Goal: Task Accomplishment & Management: Use online tool/utility

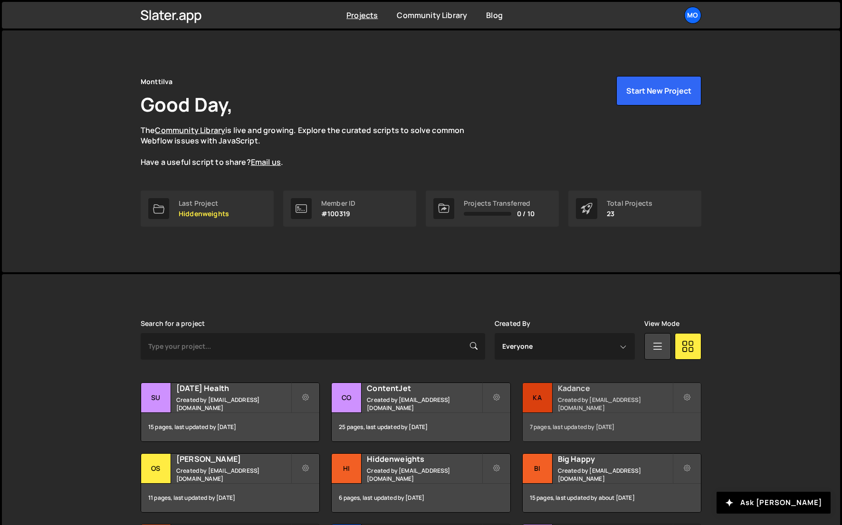
click at [567, 388] on h2 "Kadance" at bounding box center [615, 388] width 114 height 10
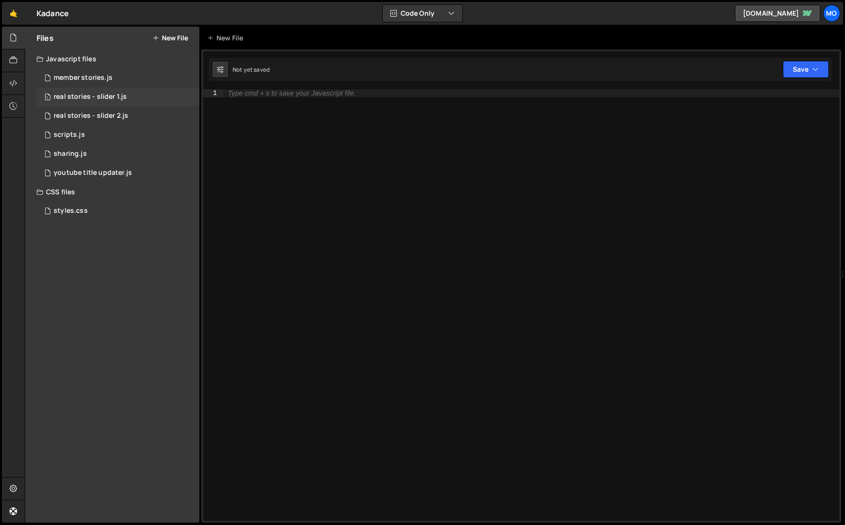
click at [143, 98] on div "1 real stories - slider 1.js 0" at bounding box center [118, 96] width 163 height 19
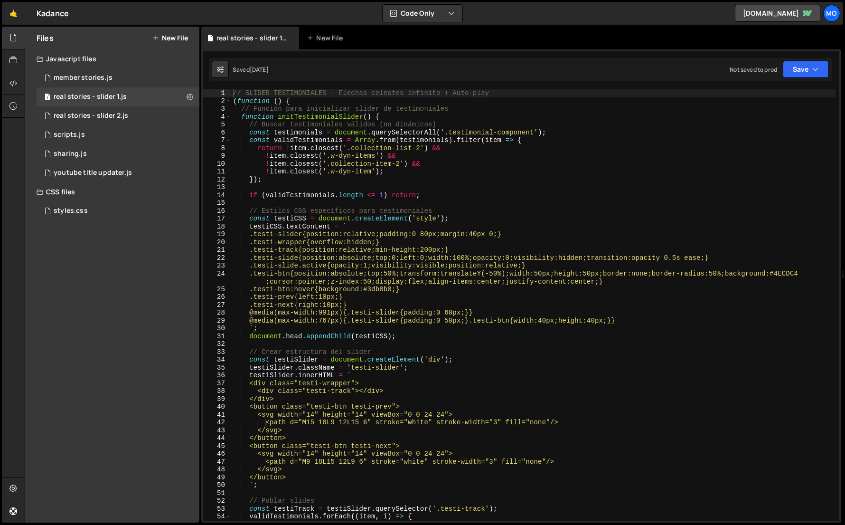
click at [342, 195] on div "// SLIDER TESTIMONIALES - Flechas celestes infinito + Auto-play ( function ( ) …" at bounding box center [533, 312] width 605 height 447
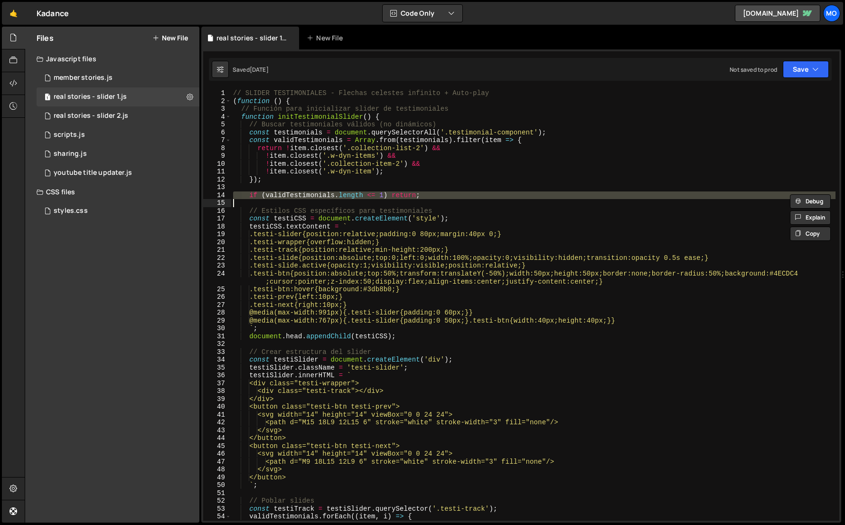
click at [342, 195] on div "// SLIDER TESTIMONIALES - Flechas celestes infinito + Auto-play ( function ( ) …" at bounding box center [533, 312] width 605 height 447
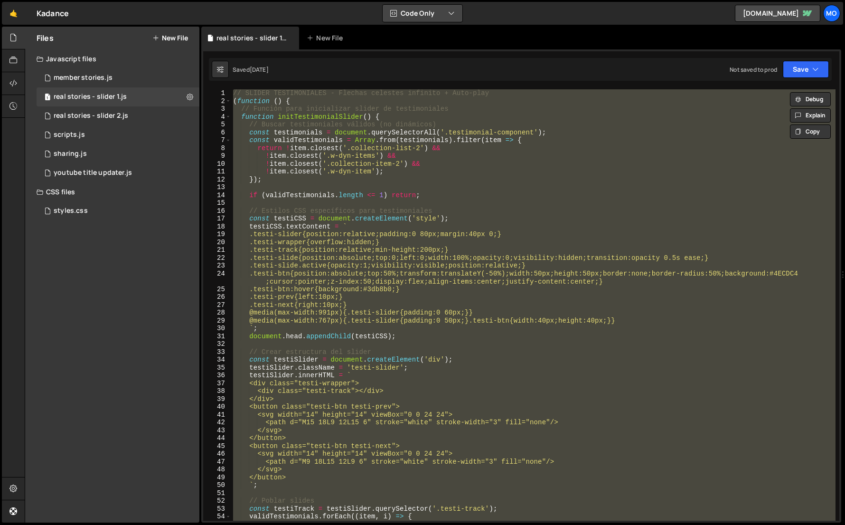
click at [433, 10] on button "Code Only" at bounding box center [423, 13] width 80 height 17
click at [423, 43] on button "Code + Tools" at bounding box center [423, 51] width 80 height 17
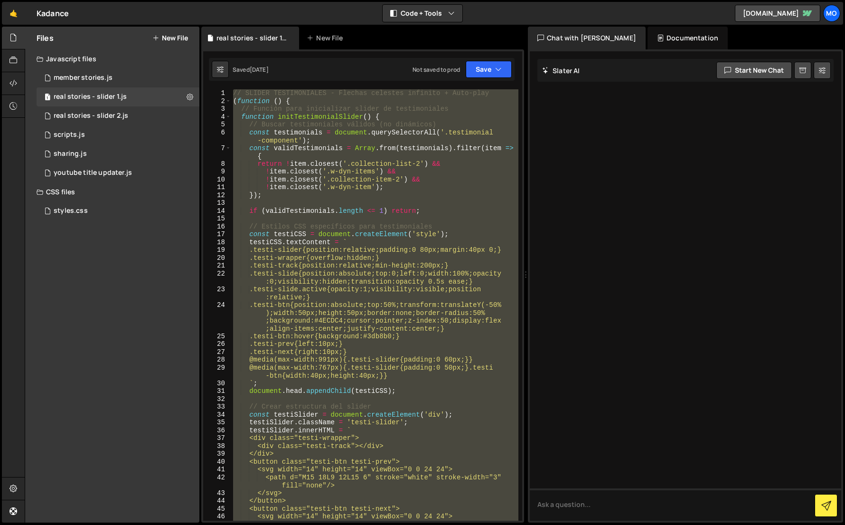
click at [457, 463] on div "// SLIDER TESTIMONIALES - Flechas celestes infinito + Auto-play ( function ( ) …" at bounding box center [374, 304] width 287 height 431
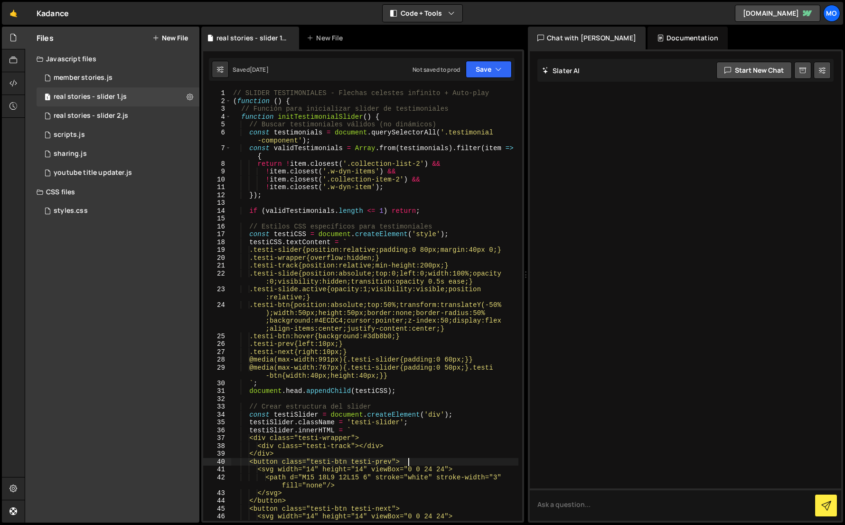
type textarea "})();"
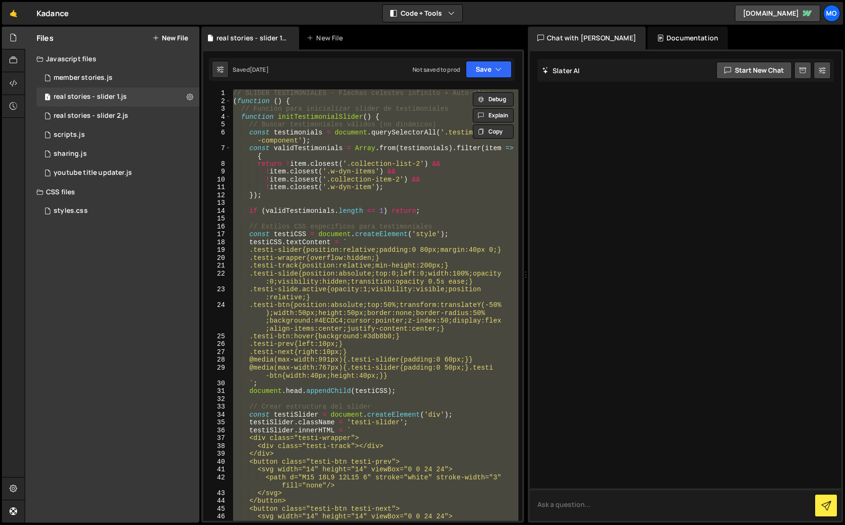
click at [574, 503] on textarea at bounding box center [686, 504] width 312 height 32
paste textarea "// LOREMI DOLORSITAMETC - Adipisc elitsedd eiusmodt + Inci-utla (etdolore () { …"
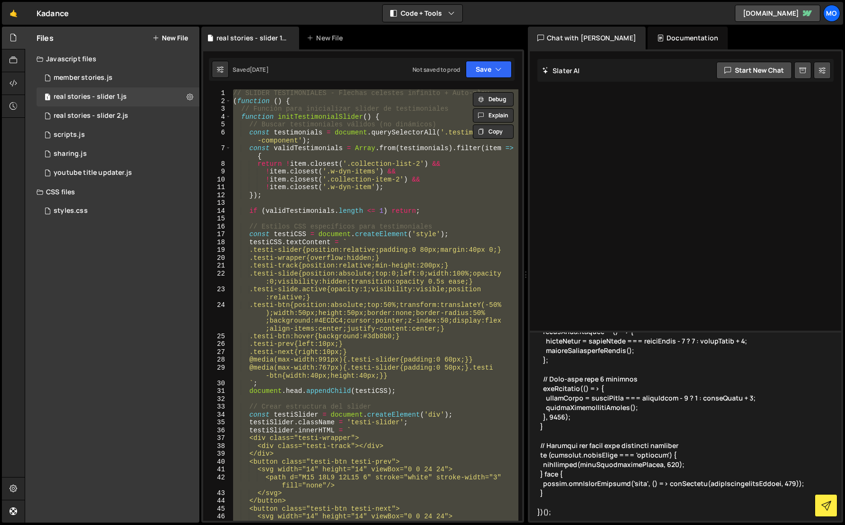
scroll to position [913, 0]
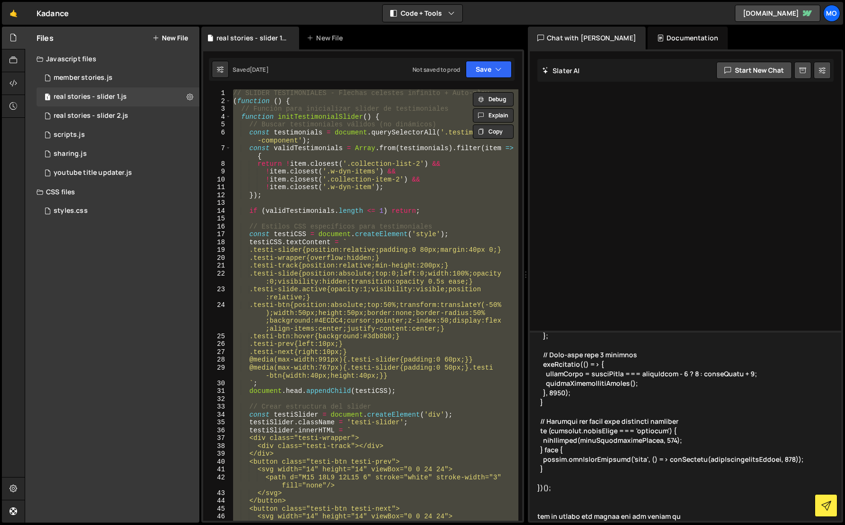
paste textarea "B6DCE1"
type textarea "// LOREMI DOLORSITAMETC - Adipisc elitsedd eiusmodt + Inci-utla (etdolore () { …"
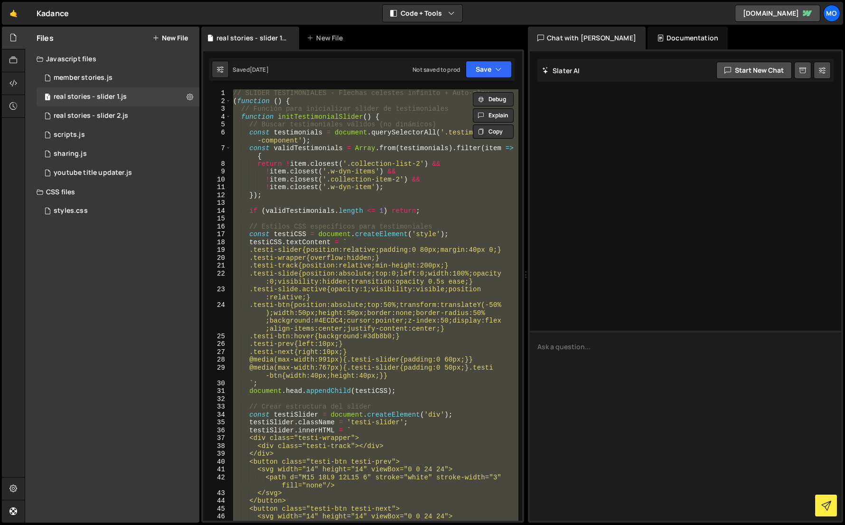
scroll to position [0, 0]
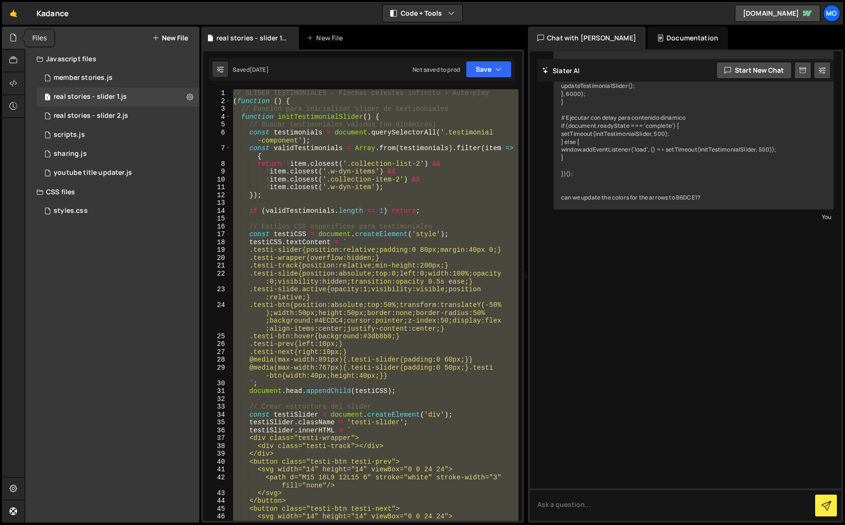
click at [13, 38] on icon at bounding box center [13, 37] width 8 height 10
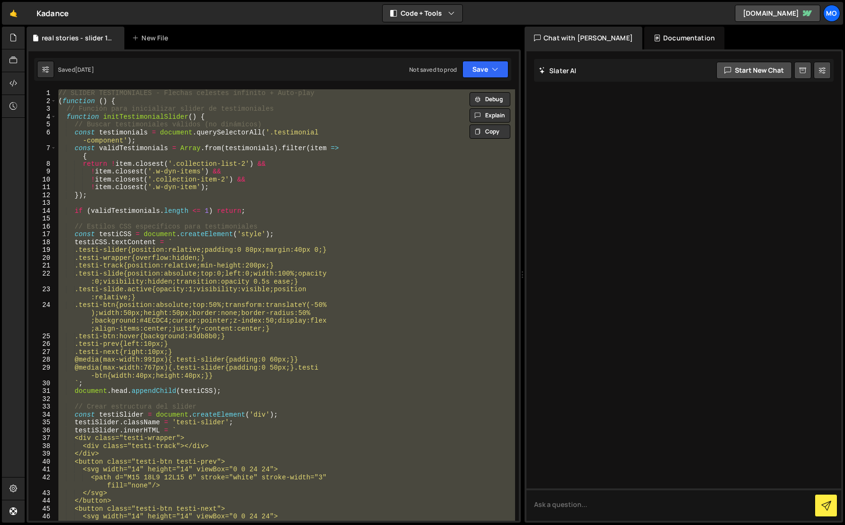
drag, startPoint x: 353, startPoint y: 276, endPoint x: 692, endPoint y: 275, distance: 339.1
click at [692, 275] on div "Files New File Javascript files 2 member stories.js 0 1 real stories - slider 1…" at bounding box center [435, 275] width 821 height 496
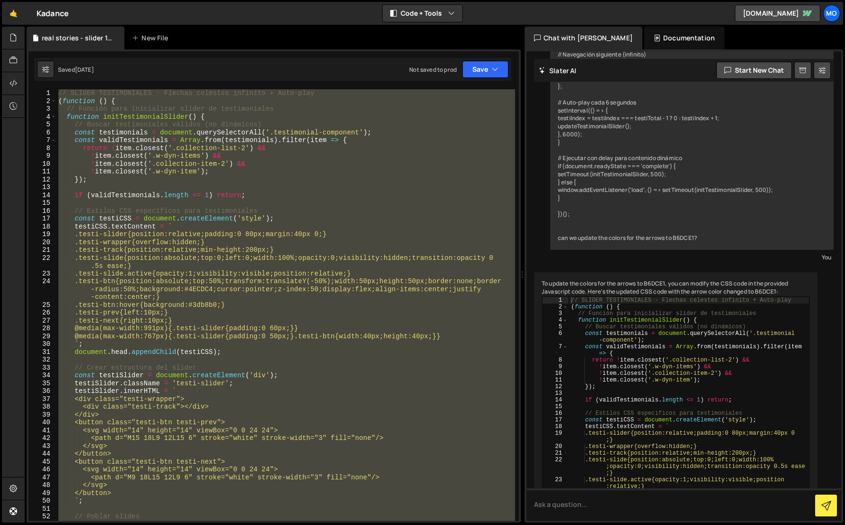
scroll to position [827, 0]
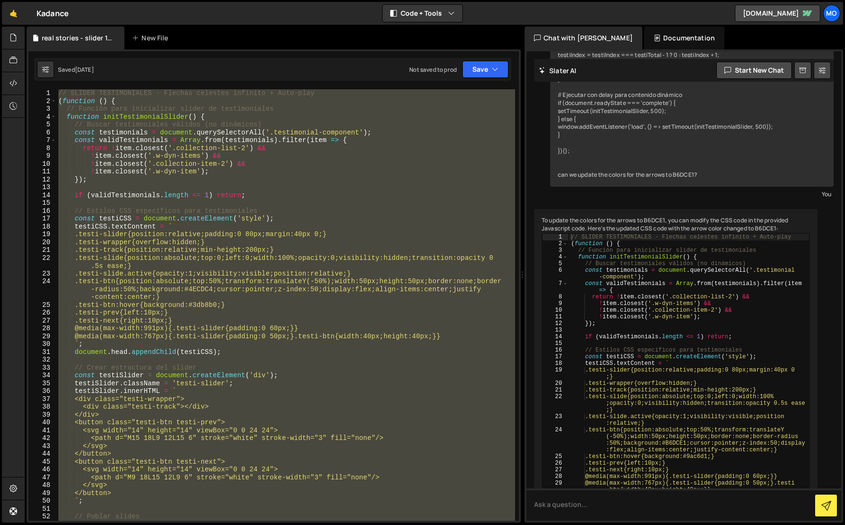
type textarea "// Buscar testimoniales válidos (no dinámicos)"
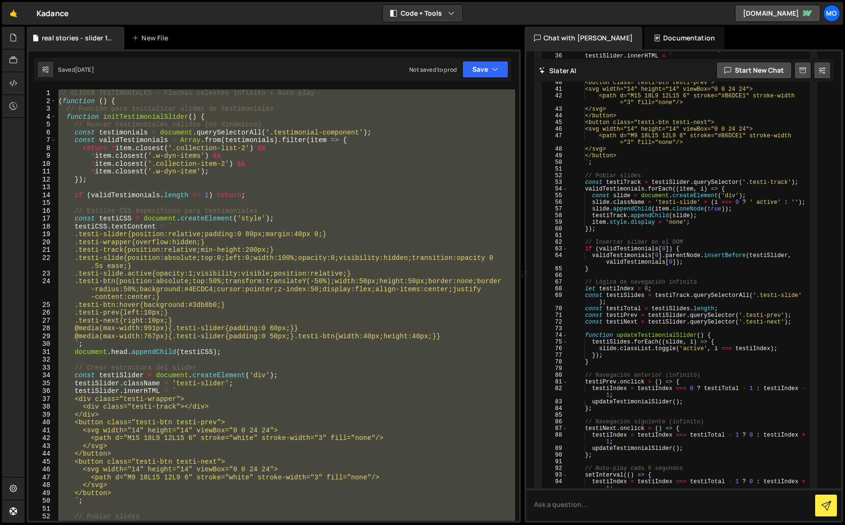
scroll to position [1470, 0]
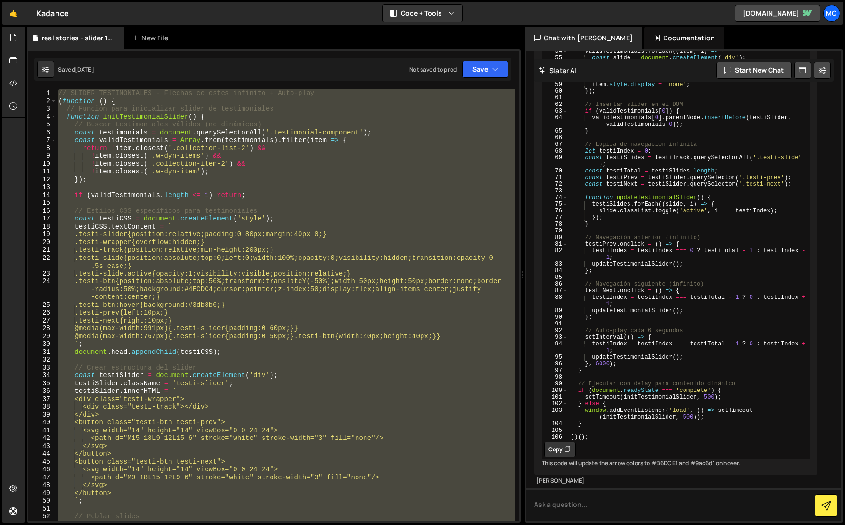
click at [559, 442] on button "Copy" at bounding box center [560, 449] width 32 height 15
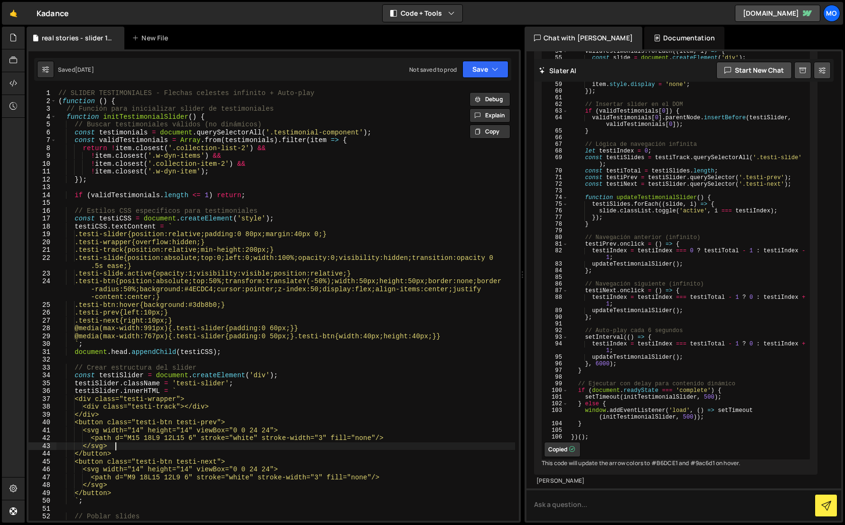
click at [442, 444] on div "// SLIDER TESTIMONIALES - Flechas celestes infinito + Auto-play ( function ( ) …" at bounding box center [286, 312] width 459 height 447
click at [569, 503] on textarea at bounding box center [684, 504] width 315 height 32
click at [462, 469] on div "// SLIDER TESTIMONIALES - Flechas celestes infinito + Auto-play ( function ( ) …" at bounding box center [286, 312] width 459 height 447
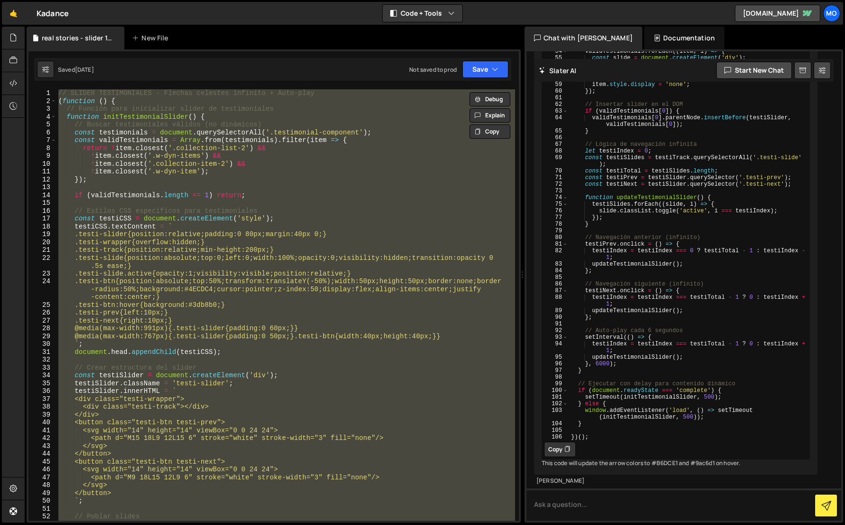
paste textarea
type textarea "})();"
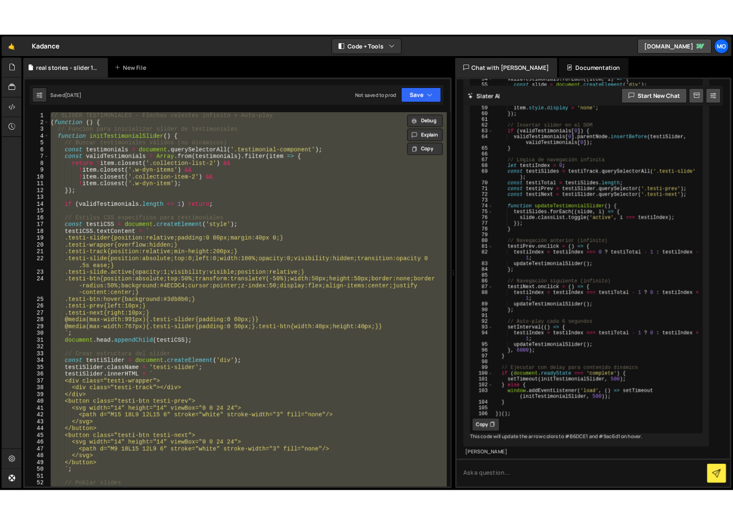
scroll to position [423, 0]
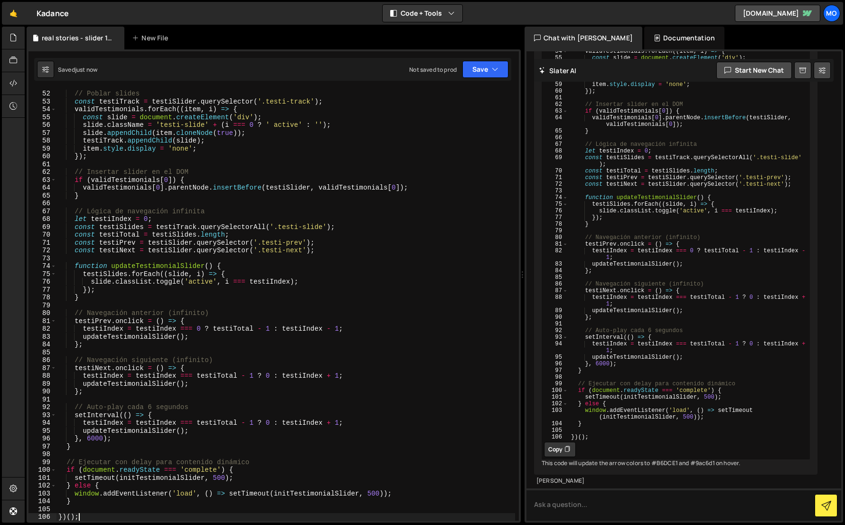
click at [423, 403] on div "// Poblar slides const testiTrack = testiSlider . querySelector ( '.testi-track…" at bounding box center [286, 305] width 459 height 447
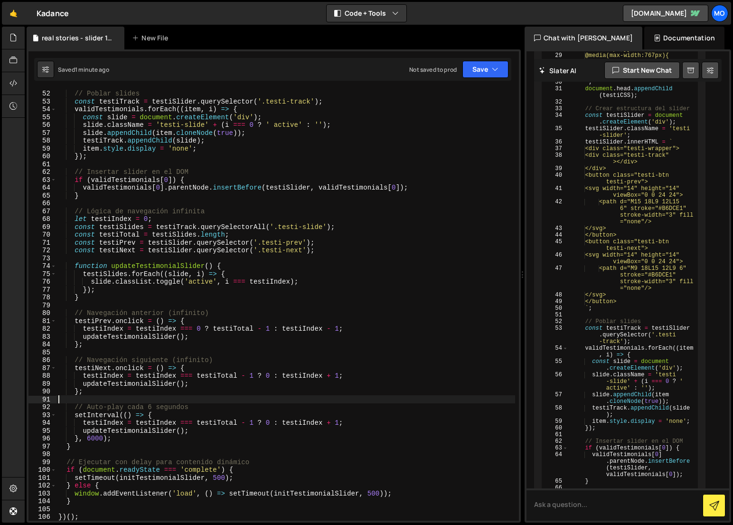
click at [233, 181] on div "// Poblar slides const testiTrack = testiSlider . querySelector ( '.testi-track…" at bounding box center [286, 305] width 459 height 447
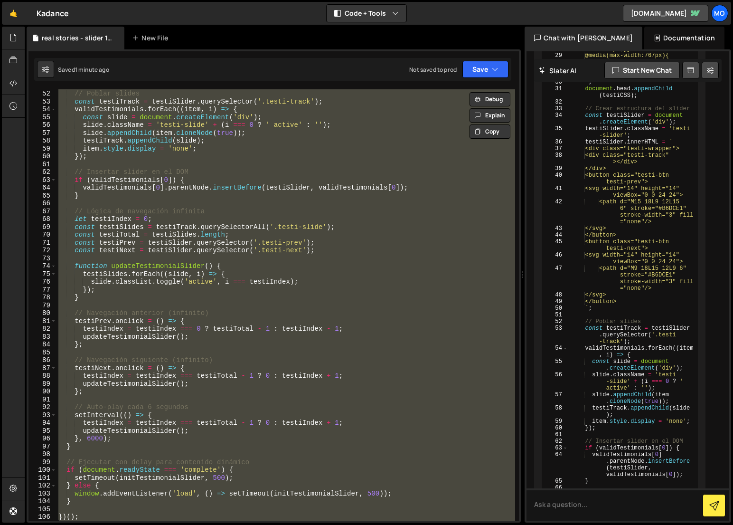
paste textarea
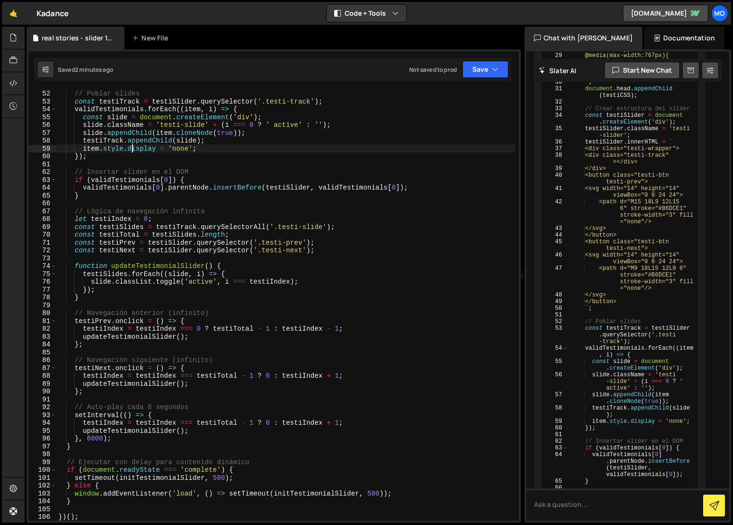
click at [133, 150] on div "// Poblar slides const testiTrack = testiSlider . querySelector ( '.testi-track…" at bounding box center [286, 305] width 459 height 447
type textarea "})();"
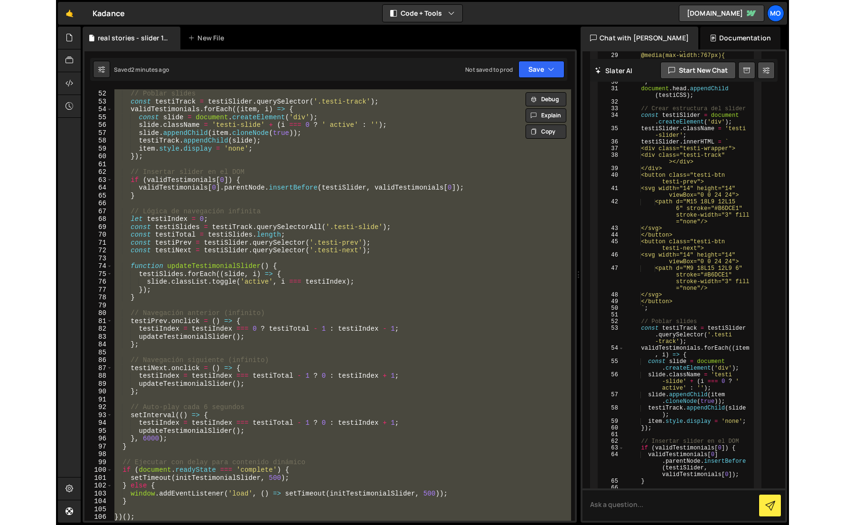
scroll to position [638, 0]
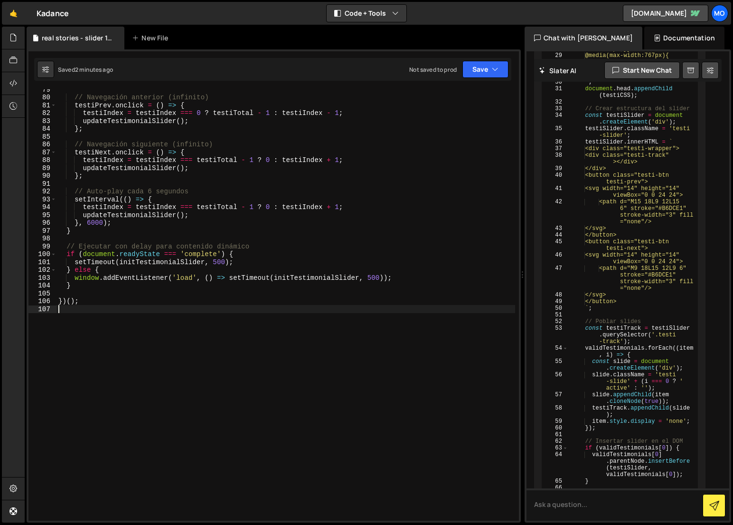
type textarea "})();"
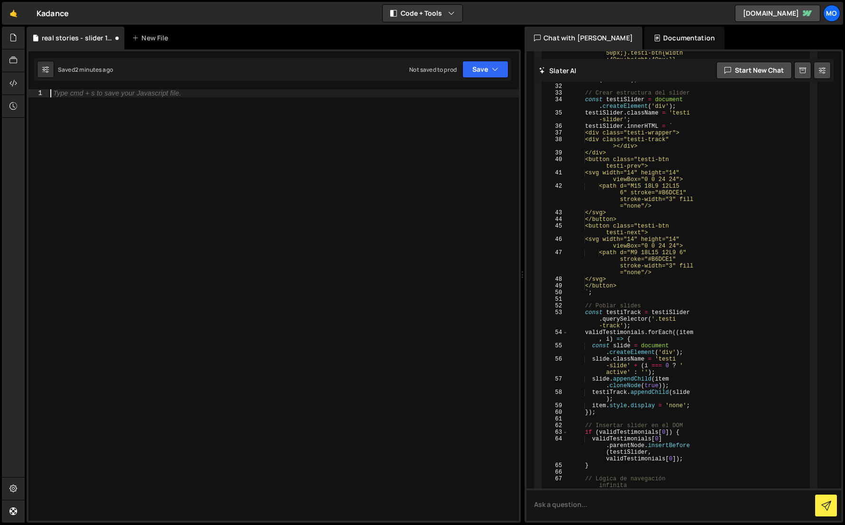
scroll to position [1454, 0]
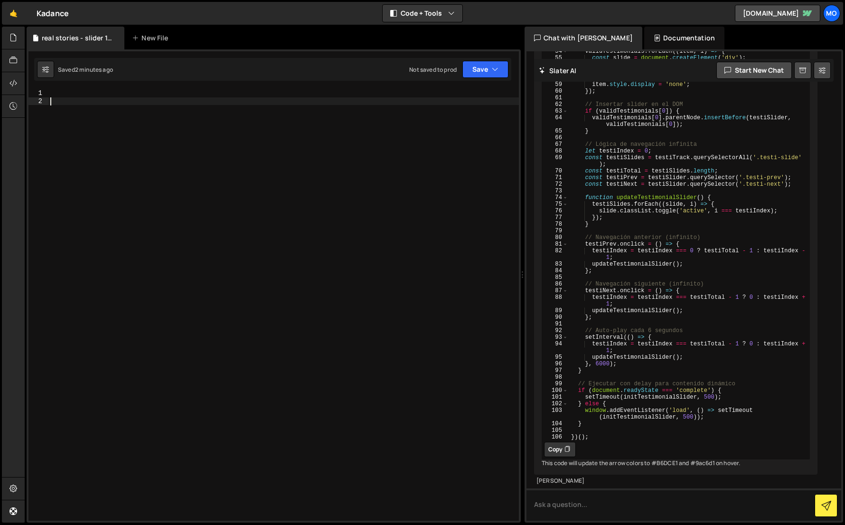
click at [191, 149] on div at bounding box center [283, 312] width 471 height 447
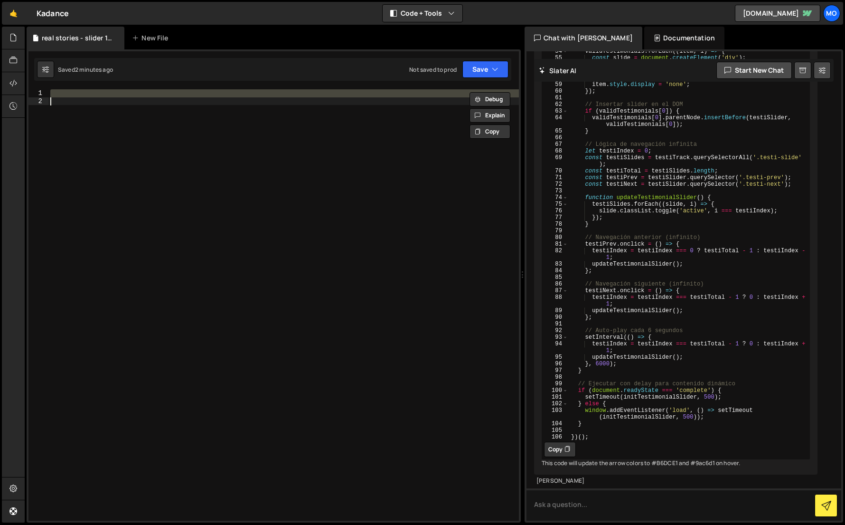
paste textarea "})();"
type textarea "})();"
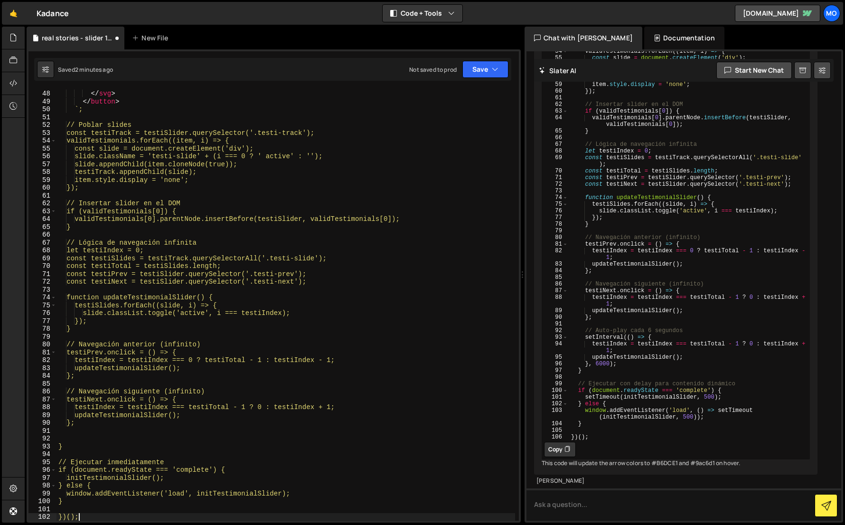
scroll to position [391, 0]
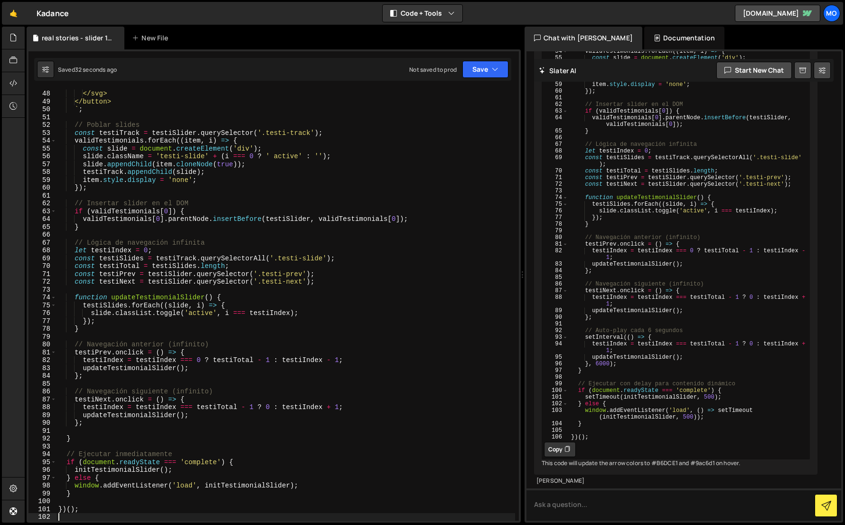
click at [209, 118] on div "<path d="M9 18L15 12L9 6" stroke="white" stroke-width="3" fill="none"/> </svg> …" at bounding box center [286, 305] width 459 height 447
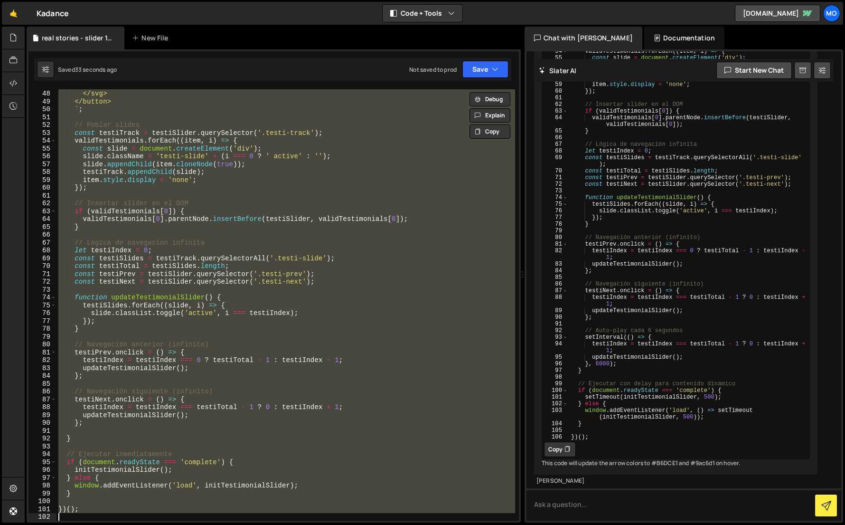
paste textarea
type textarea "})();"
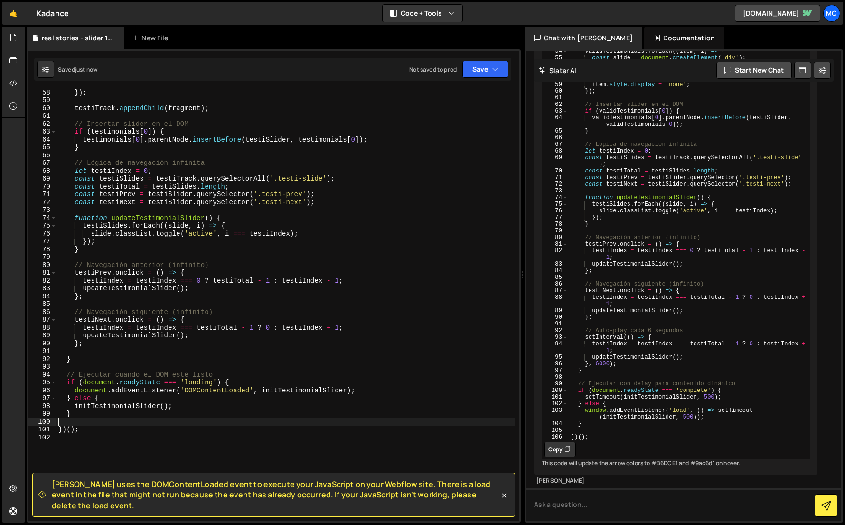
scroll to position [611, 0]
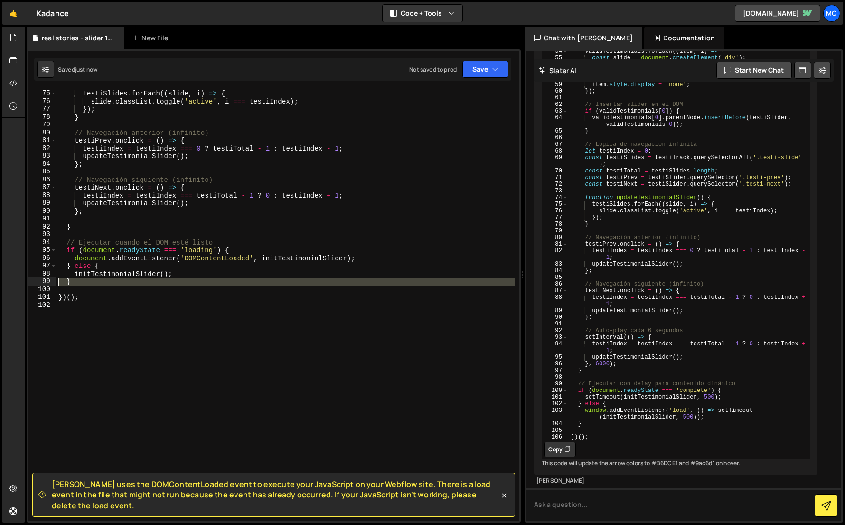
drag, startPoint x: 90, startPoint y: 289, endPoint x: 56, endPoint y: 281, distance: 34.7
click at [56, 281] on div "74 75 76 77 78 79 80 81 82 83 84 85 86 87 88 89 90 91 92 93 94 95 96 97 98 99 1…" at bounding box center [273, 304] width 491 height 431
type textarea "}"
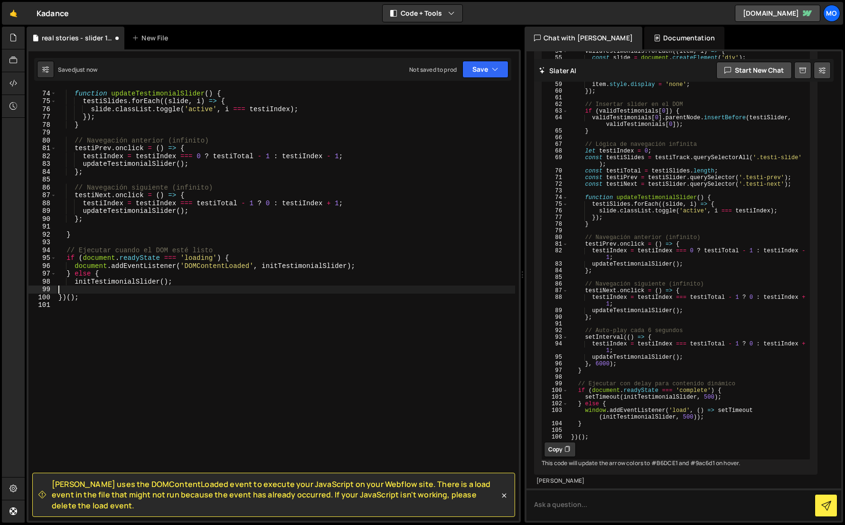
scroll to position [603, 0]
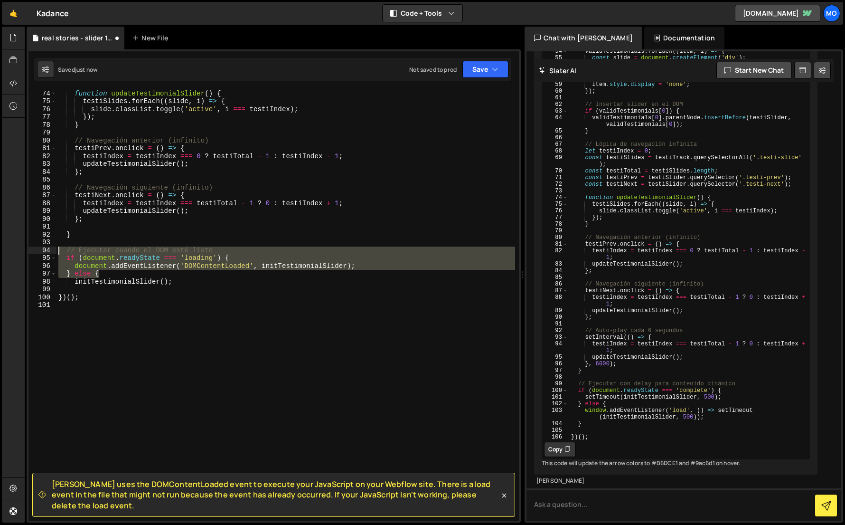
drag, startPoint x: 122, startPoint y: 271, endPoint x: 45, endPoint y: 253, distance: 78.7
click at [45, 253] on div "73 74 75 76 77 78 79 80 81 82 83 84 85 86 87 88 89 90 91 92 93 94 95 96 97 98 9…" at bounding box center [273, 304] width 491 height 431
type textarea "// Ejecutar cuando el DOM esté listo if (document.readyState === 'loading') {"
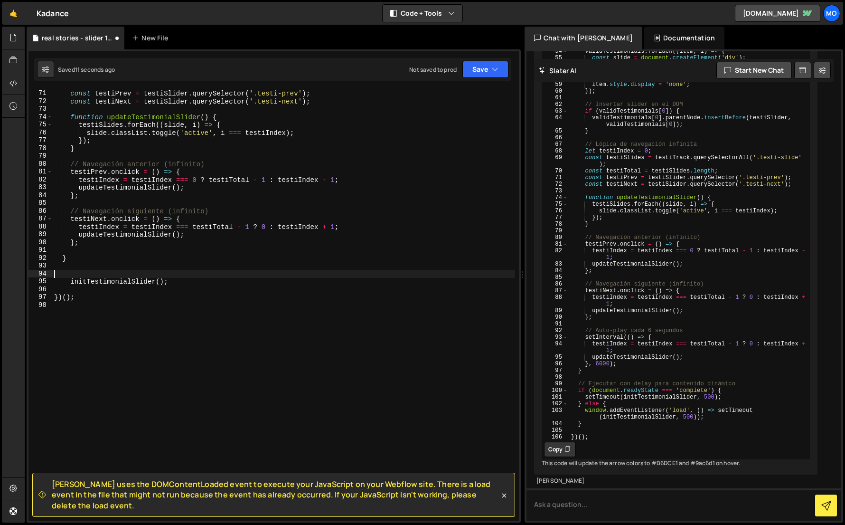
type textarea "initTestimonialSlider();"
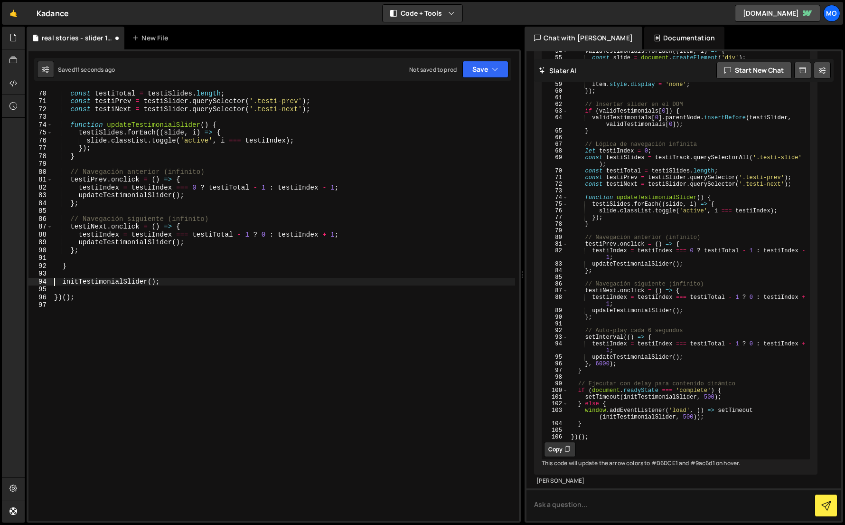
scroll to position [572, 0]
click at [9, 42] on div at bounding box center [13, 38] width 23 height 23
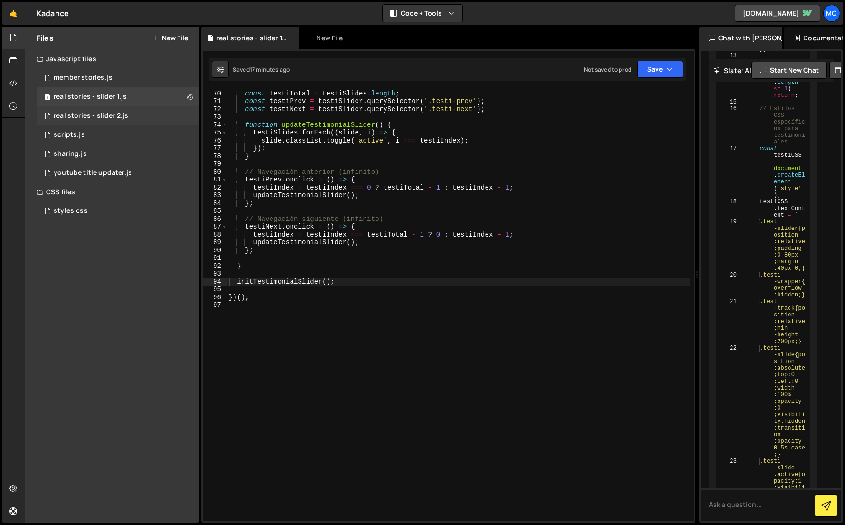
click at [82, 109] on div "1 real stories - slider 2.js 0" at bounding box center [118, 115] width 163 height 19
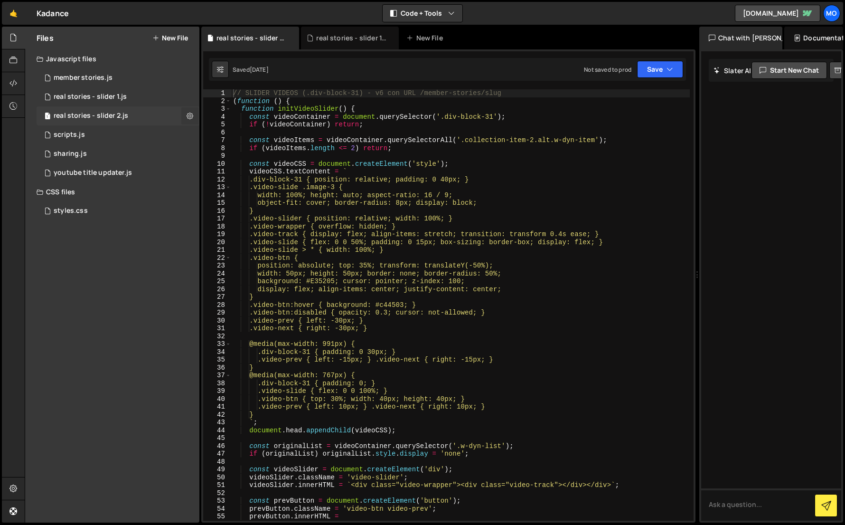
scroll to position [0, 0]
click at [268, 130] on div "// SLIDER VIDEOS (.div-block-31) - v6 con URL /member-stories/slug ( function (…" at bounding box center [460, 316] width 459 height 455
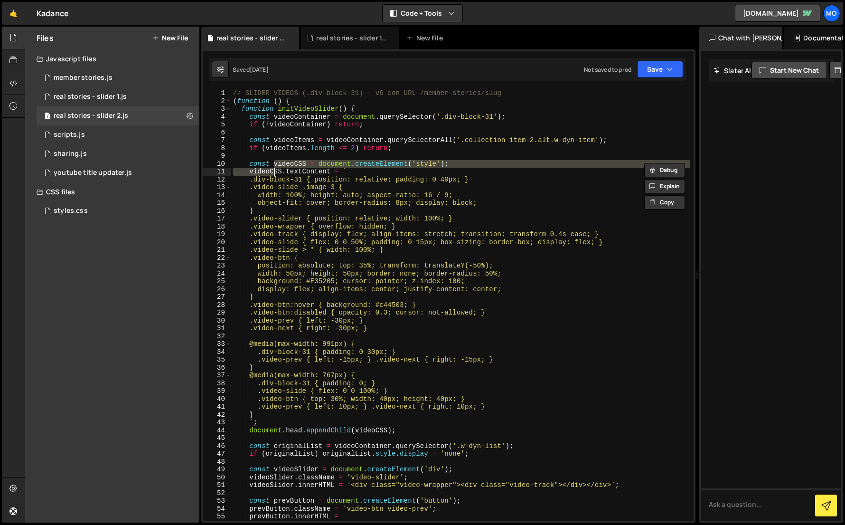
click at [275, 168] on div "// SLIDER VIDEOS (.div-block-31) - v6 con URL /member-stories/slug ( function (…" at bounding box center [460, 316] width 459 height 455
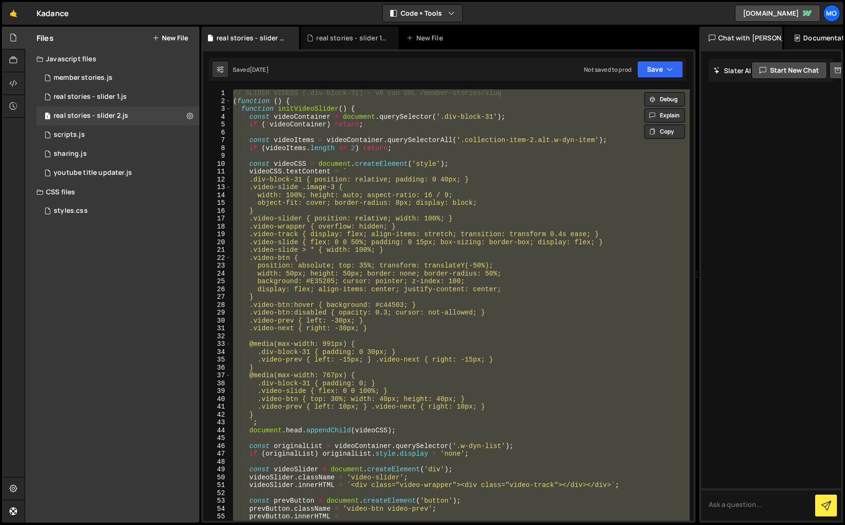
paste textarea
type textarea "})();"
